Goal: Task Accomplishment & Management: Use online tool/utility

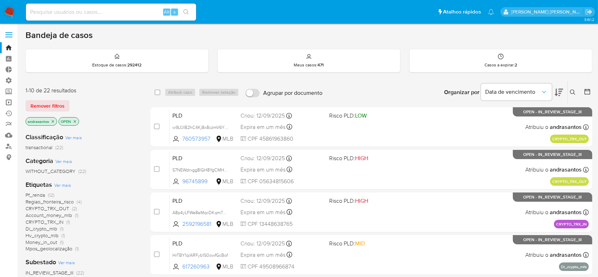
click at [10, 100] on link "Operações em massa" at bounding box center [42, 102] width 84 height 11
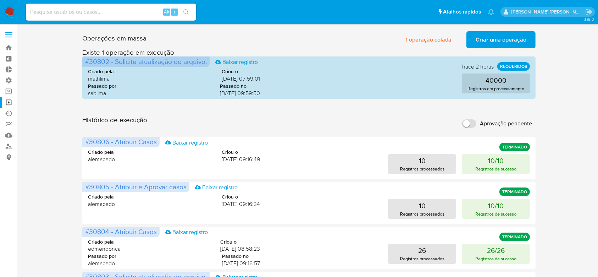
click at [509, 38] on span "Criar uma operação" at bounding box center [501, 40] width 51 height 16
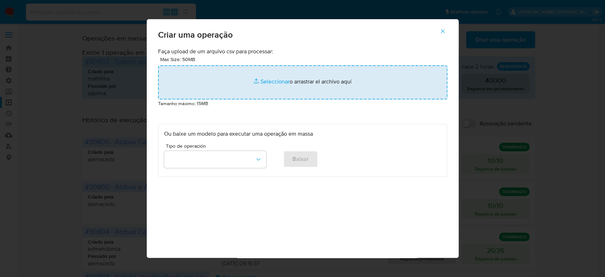
click at [277, 79] on input "file" at bounding box center [302, 82] width 289 height 34
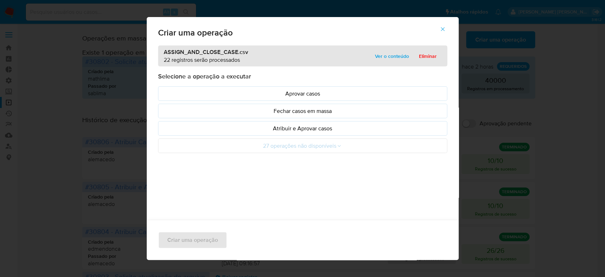
click at [394, 54] on span "Ver o conteúdo" at bounding box center [392, 56] width 34 height 10
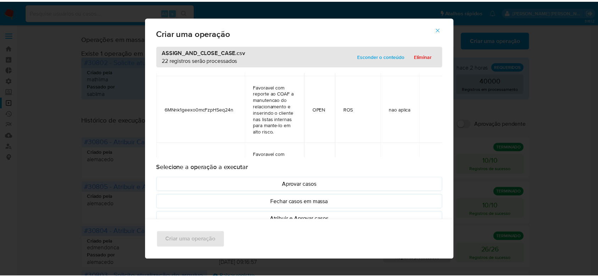
scroll to position [94, 0]
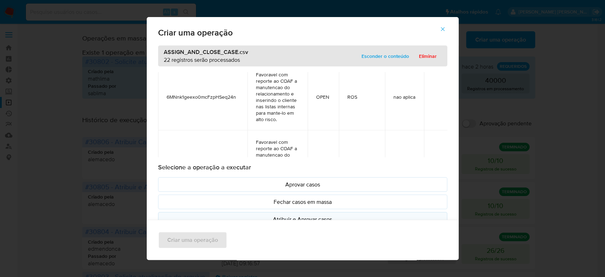
click at [300, 218] on p "Atribuir e Aprovar casos" at bounding box center [302, 219] width 277 height 8
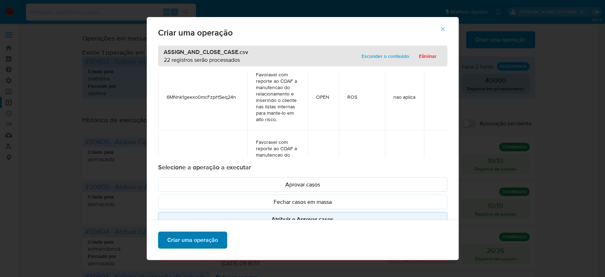
click at [191, 243] on span "Criar uma operação" at bounding box center [192, 240] width 51 height 16
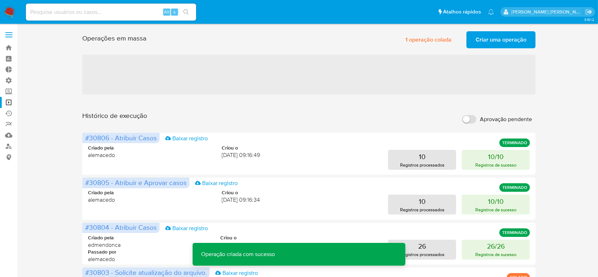
click at [483, 39] on span "Criar uma operação" at bounding box center [501, 40] width 51 height 16
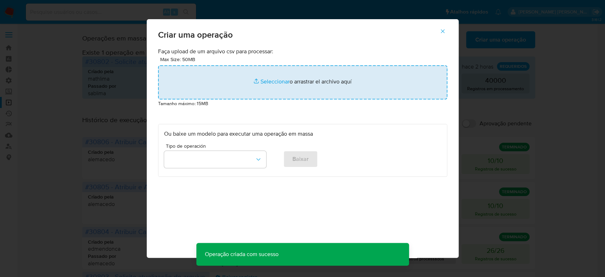
click at [282, 83] on input "file" at bounding box center [302, 82] width 289 height 34
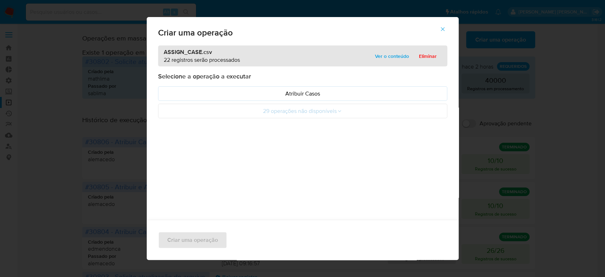
click at [387, 55] on span "Ver o conteúdo" at bounding box center [392, 56] width 34 height 10
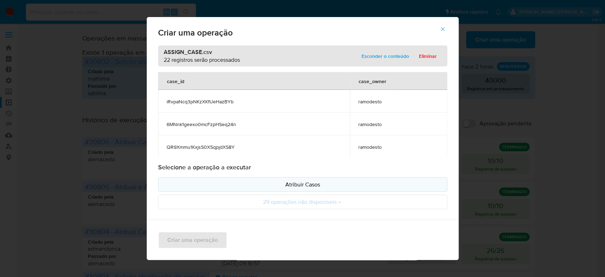
click at [279, 186] on p "Atribuir Casos" at bounding box center [302, 184] width 277 height 8
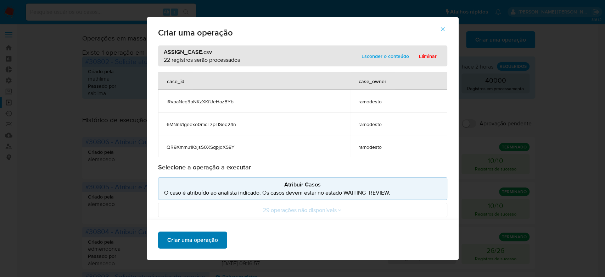
click at [192, 237] on span "Criar uma operação" at bounding box center [192, 240] width 51 height 16
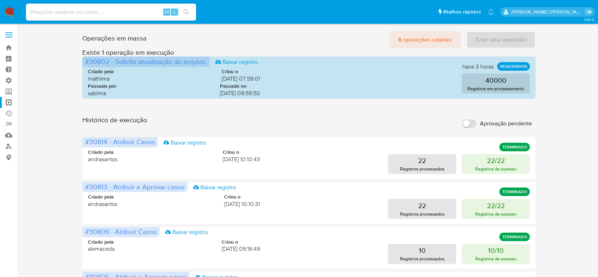
click at [422, 39] on span "6 operações coladas" at bounding box center [424, 40] width 53 height 16
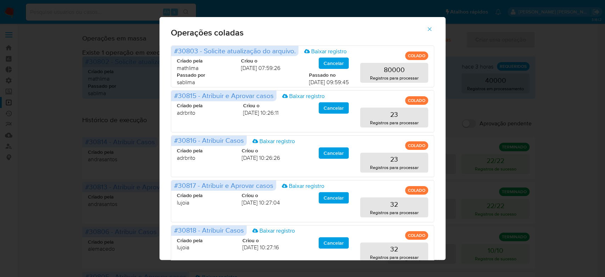
click at [432, 29] on icon "button" at bounding box center [430, 29] width 6 height 6
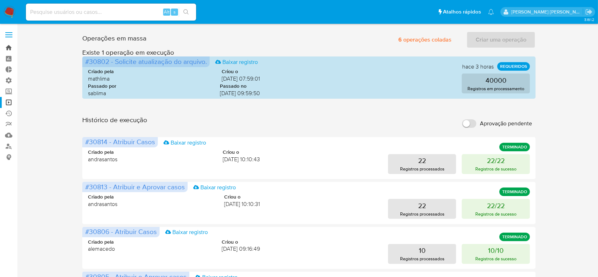
click at [11, 47] on link "Bandeja" at bounding box center [42, 47] width 84 height 11
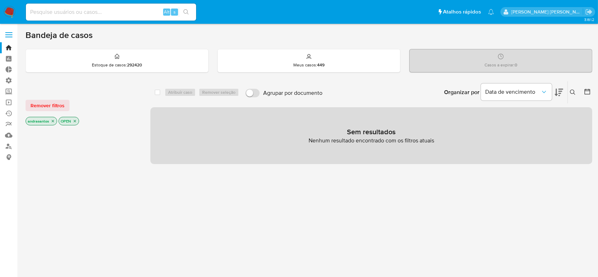
click at [53, 121] on icon "close-filter" at bounding box center [53, 121] width 4 height 4
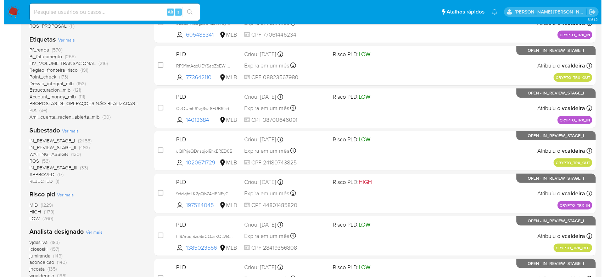
scroll to position [236, 0]
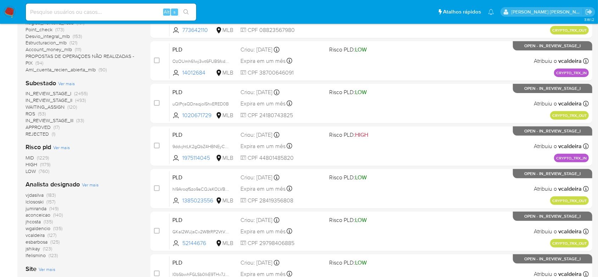
click at [72, 82] on span "Ver mais" at bounding box center [66, 83] width 17 height 6
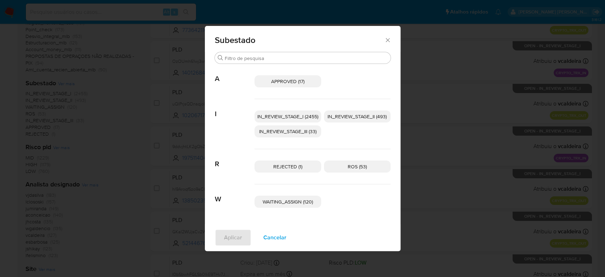
click at [304, 117] on span "IN_REVIEW_STAGE_I (2455)" at bounding box center [287, 116] width 61 height 7
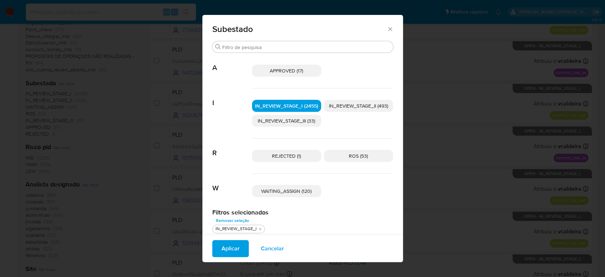
click at [354, 108] on span "IN_REVIEW_STAGE_II (493)" at bounding box center [358, 105] width 59 height 7
click at [231, 244] on span "Aplicar" at bounding box center [231, 248] width 18 height 16
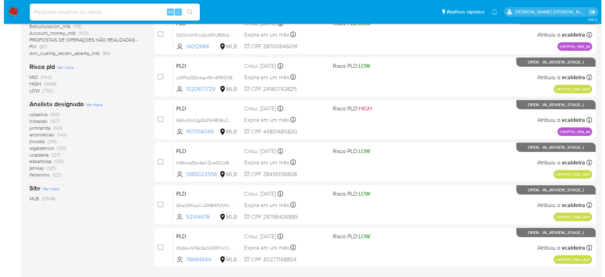
scroll to position [284, 0]
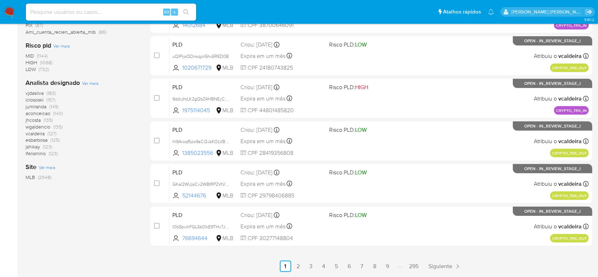
click at [91, 82] on span "Ver mais" at bounding box center [90, 83] width 17 height 6
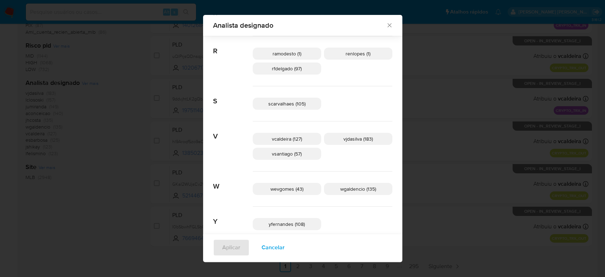
scroll to position [428, 0]
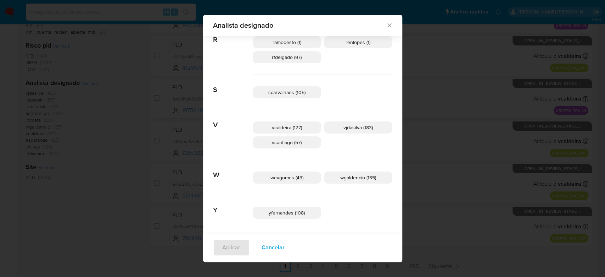
click at [386, 27] on icon "Fechar" at bounding box center [389, 25] width 7 height 7
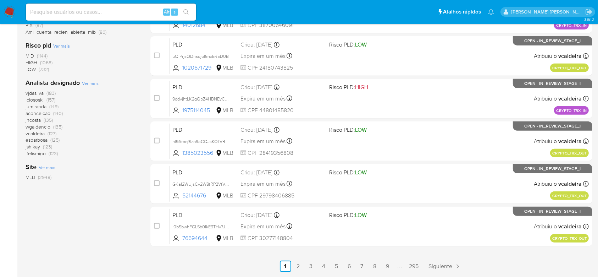
click at [78, 84] on b "Analista designado" at bounding box center [53, 82] width 54 height 9
click at [88, 83] on span "Ver mais" at bounding box center [90, 83] width 17 height 6
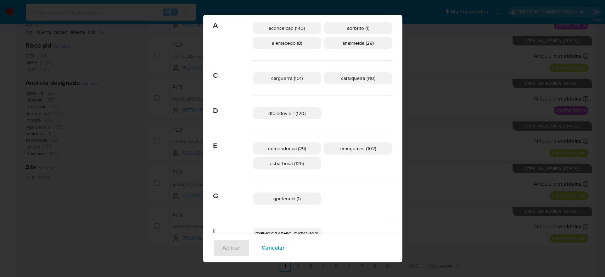
scroll to position [0, 0]
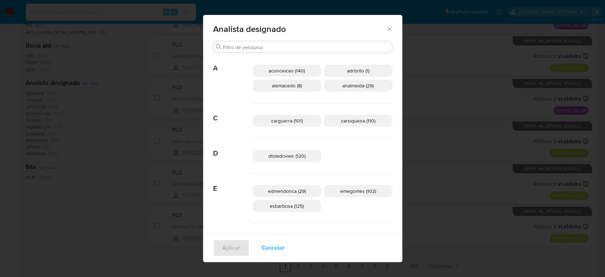
click at [347, 70] on span "adrbrito (1)" at bounding box center [358, 70] width 22 height 7
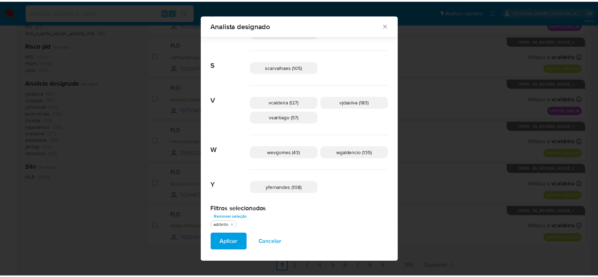
scroll to position [459, 0]
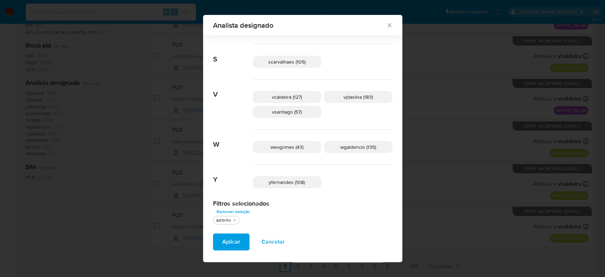
click at [386, 24] on icon "Fechar" at bounding box center [389, 25] width 7 height 7
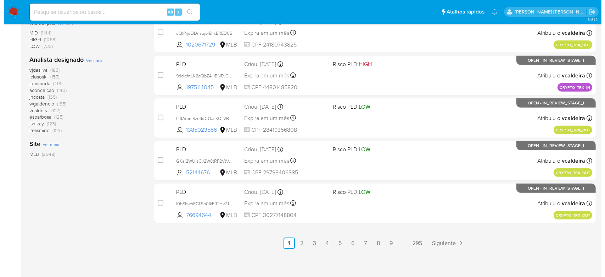
scroll to position [308, 0]
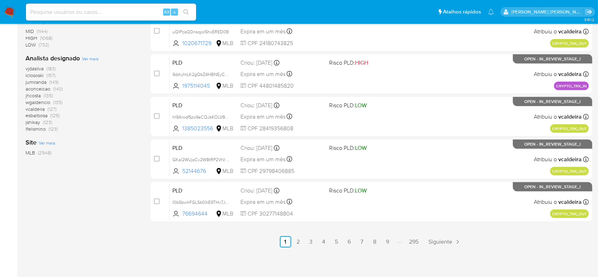
click at [93, 59] on span "Ver mais" at bounding box center [90, 58] width 17 height 6
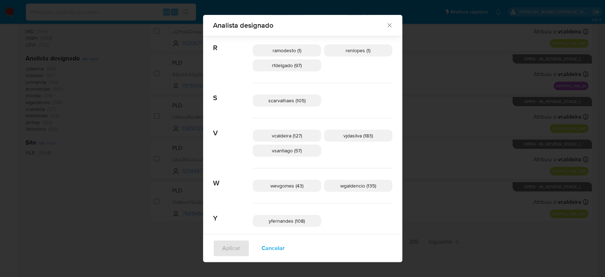
scroll to position [428, 0]
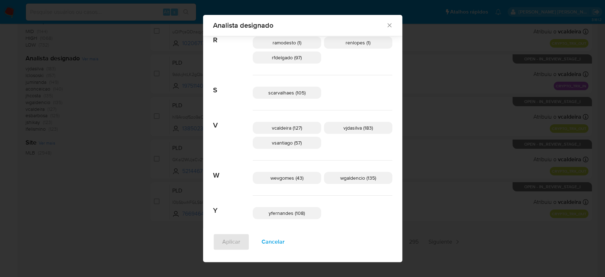
click at [346, 43] on span "renlopes (1)" at bounding box center [358, 42] width 25 height 7
click at [240, 239] on span "Aplicar" at bounding box center [231, 242] width 18 height 16
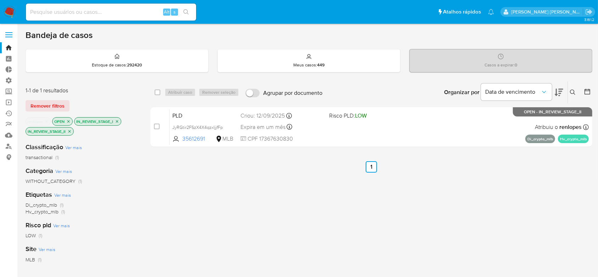
click at [49, 120] on p "renlopes" at bounding box center [38, 121] width 24 height 8
click at [48, 120] on icon "close-filter" at bounding box center [46, 121] width 4 height 4
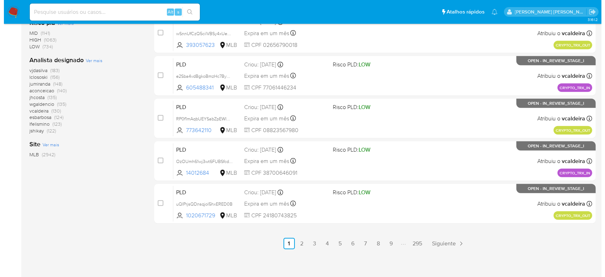
scroll to position [308, 0]
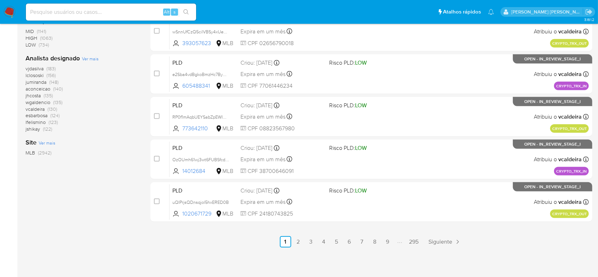
click at [91, 60] on span "Ver mais" at bounding box center [90, 58] width 17 height 6
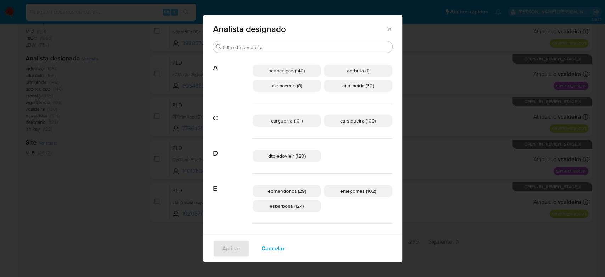
click at [347, 69] on span "adrbrito (1)" at bounding box center [358, 70] width 22 height 7
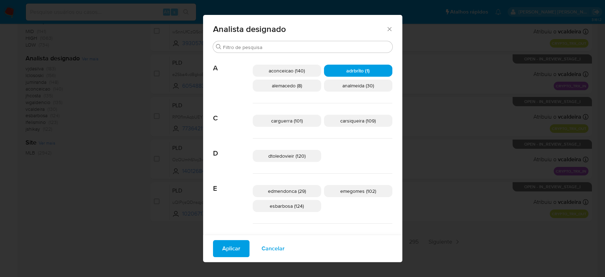
click at [263, 259] on div "Aplicar Cancelar" at bounding box center [302, 247] width 199 height 27
click at [250, 254] on button "Aplicar" at bounding box center [231, 248] width 37 height 17
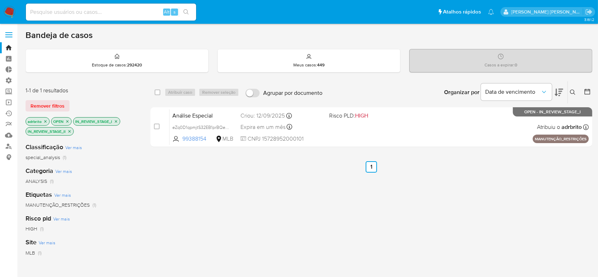
click at [48, 121] on p "adrbrito" at bounding box center [37, 121] width 23 height 8
click at [45, 121] on icon "close-filter" at bounding box center [45, 121] width 4 height 4
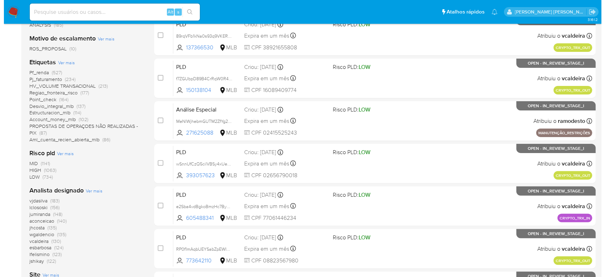
scroll to position [189, 0]
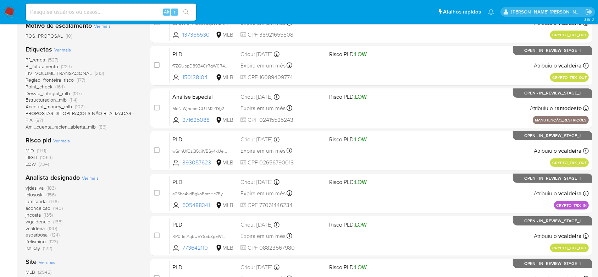
click at [96, 178] on span "Ver mais" at bounding box center [90, 177] width 17 height 6
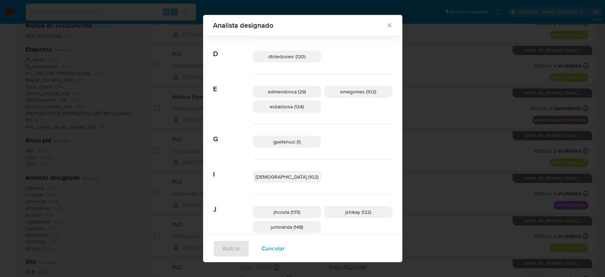
scroll to position [184, 0]
